Goal: Find specific page/section: Find specific page/section

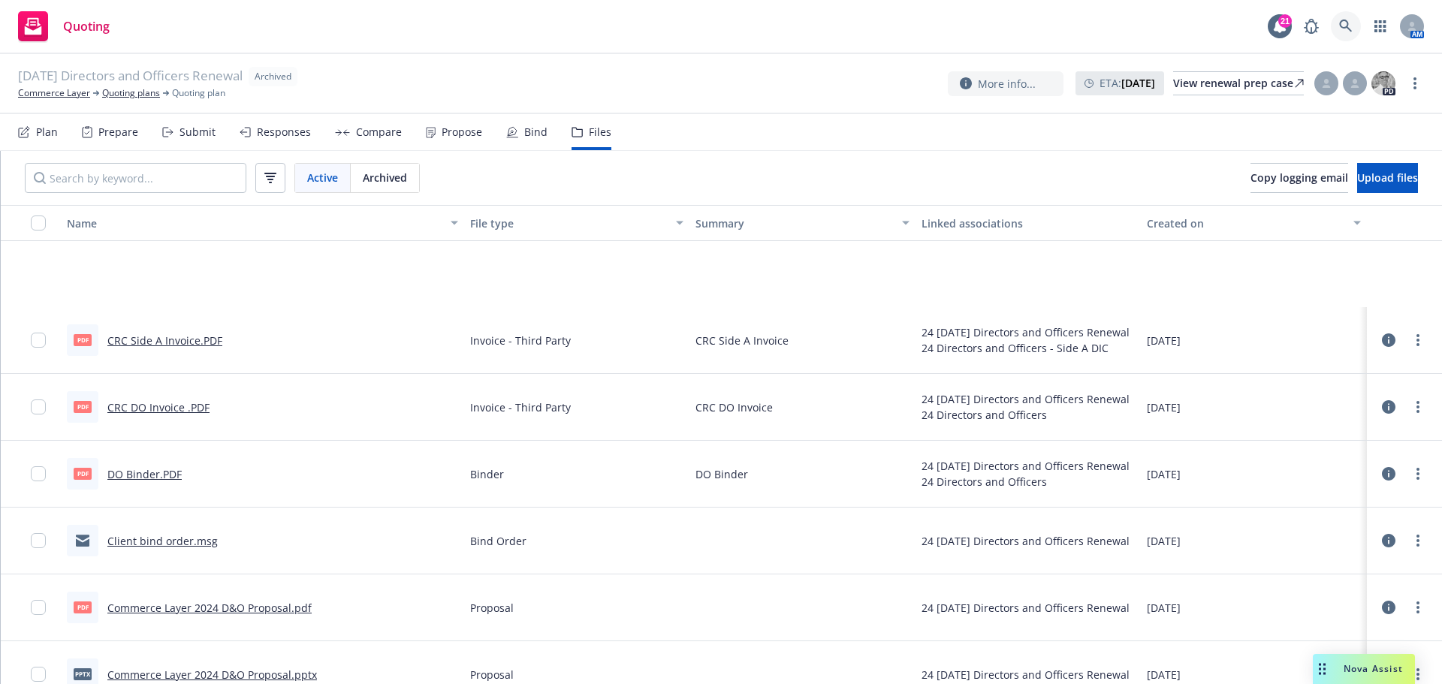
click at [1348, 20] on icon at bounding box center [1346, 27] width 14 height 14
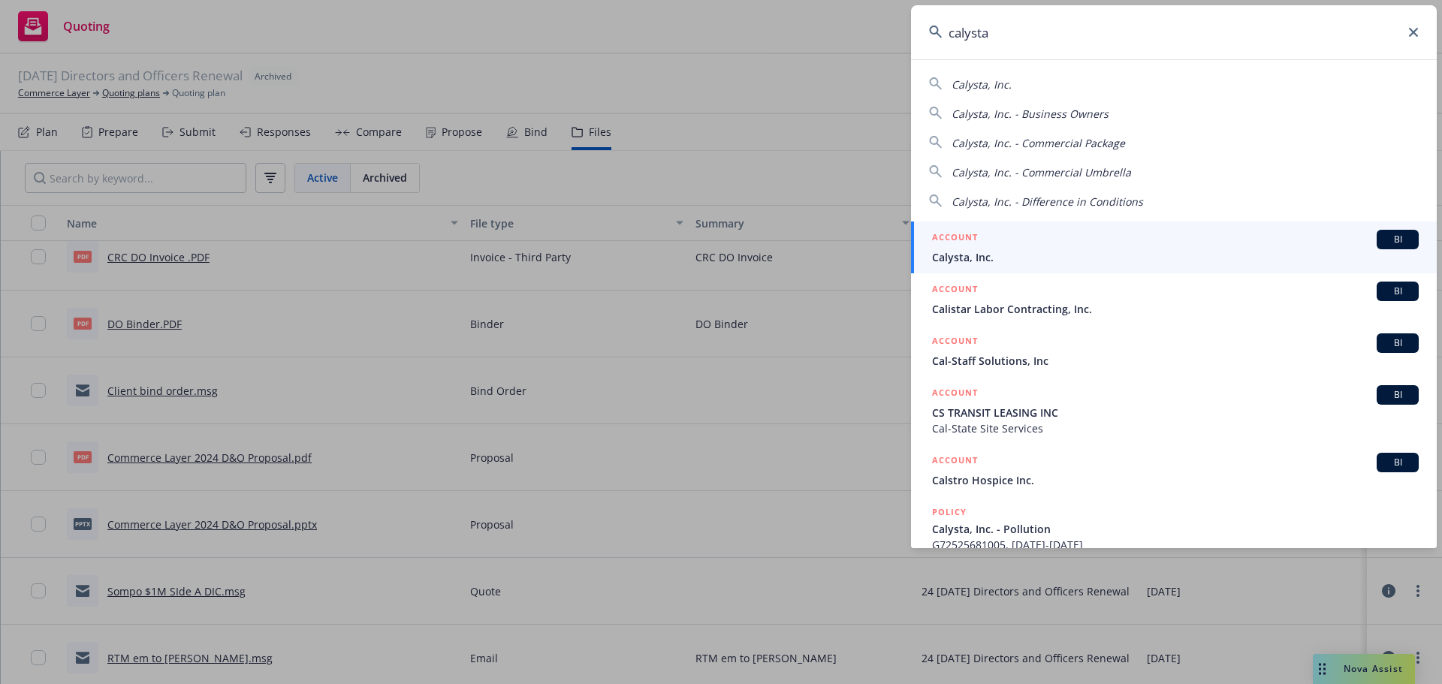
type input "calysta"
click at [1048, 243] on div "ACCOUNT BI" at bounding box center [1175, 240] width 487 height 20
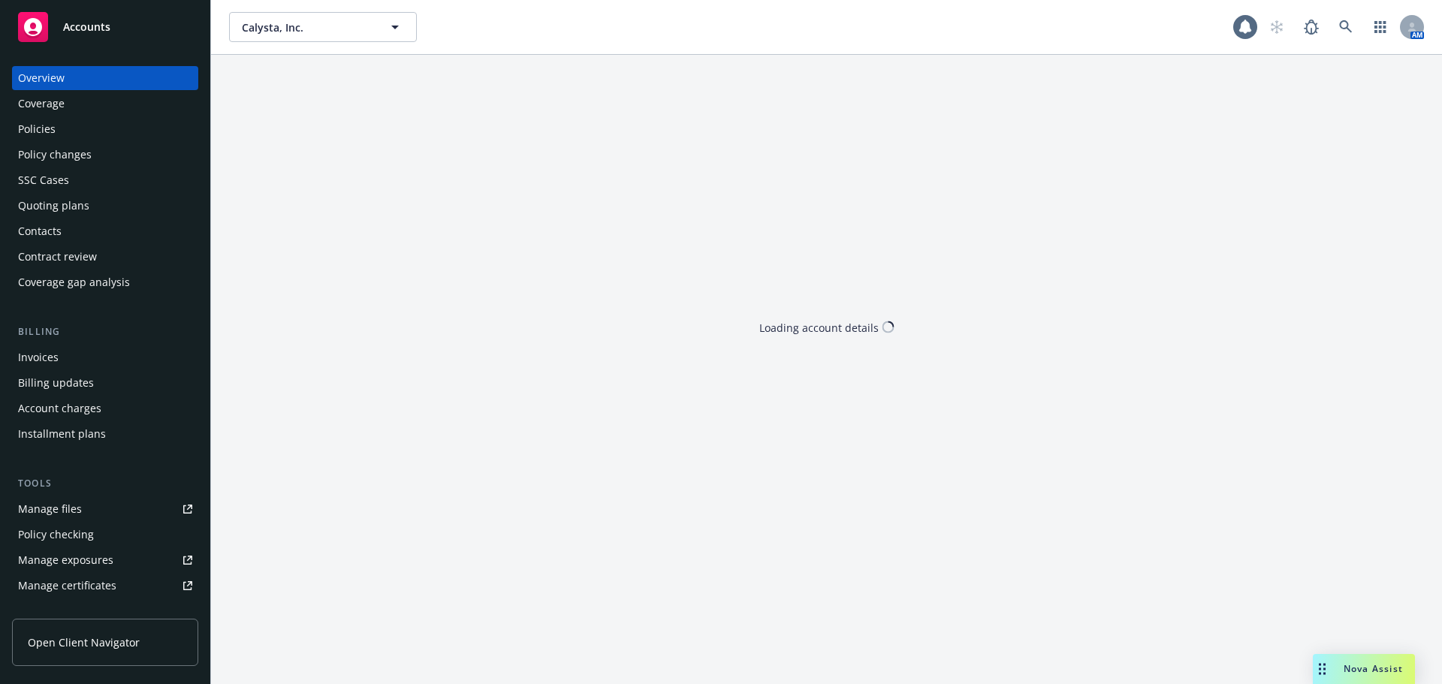
click at [56, 134] on div "Policies" at bounding box center [105, 129] width 174 height 24
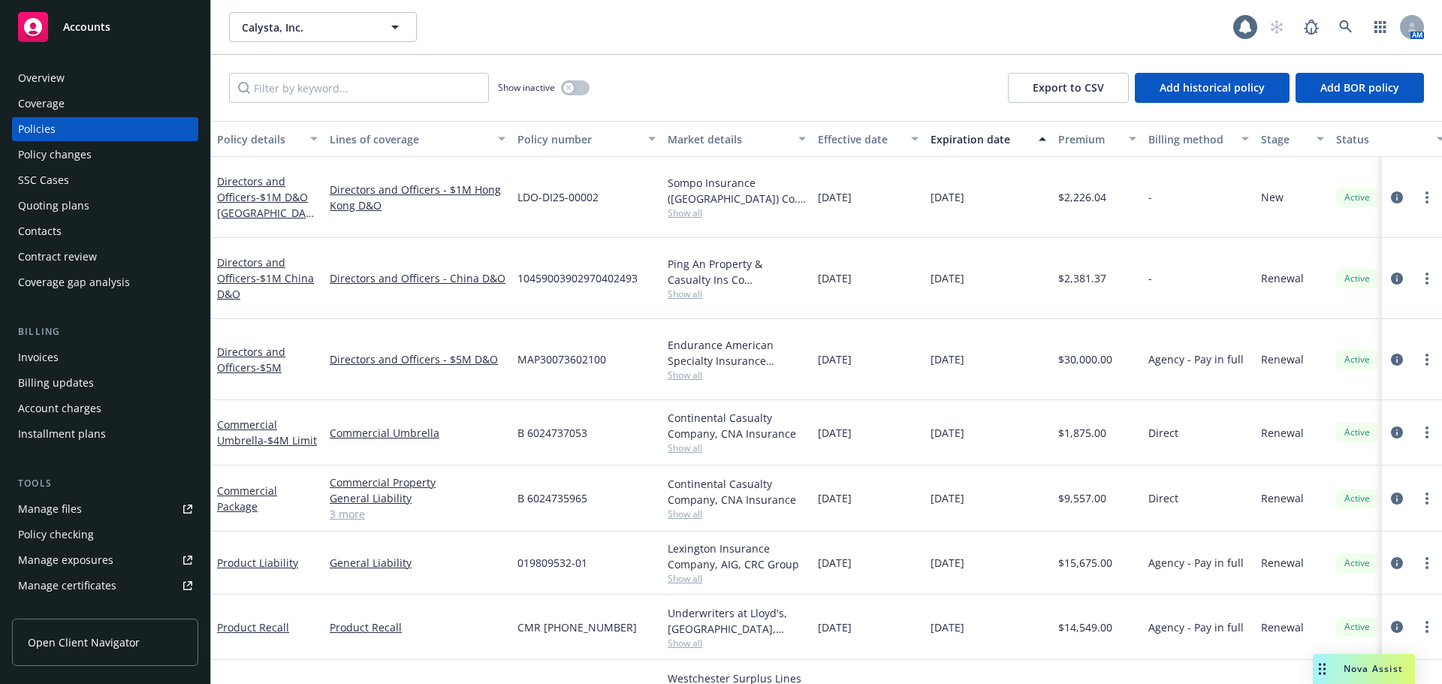
click at [74, 342] on div "Billing Invoices Billing updates Account charges Installment plans" at bounding box center [105, 385] width 186 height 122
click at [70, 354] on div "Invoices" at bounding box center [105, 357] width 174 height 24
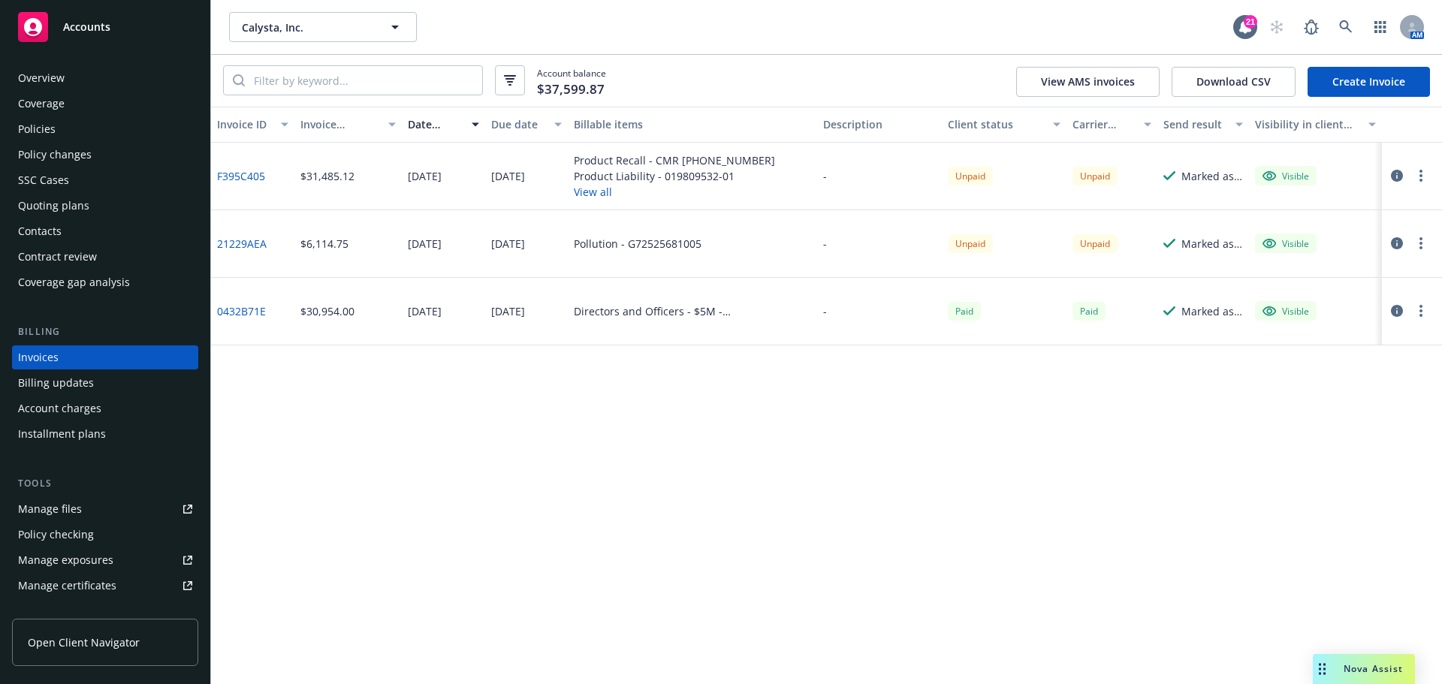
click at [59, 119] on div "Policies" at bounding box center [105, 129] width 174 height 24
